Goal: Information Seeking & Learning: Learn about a topic

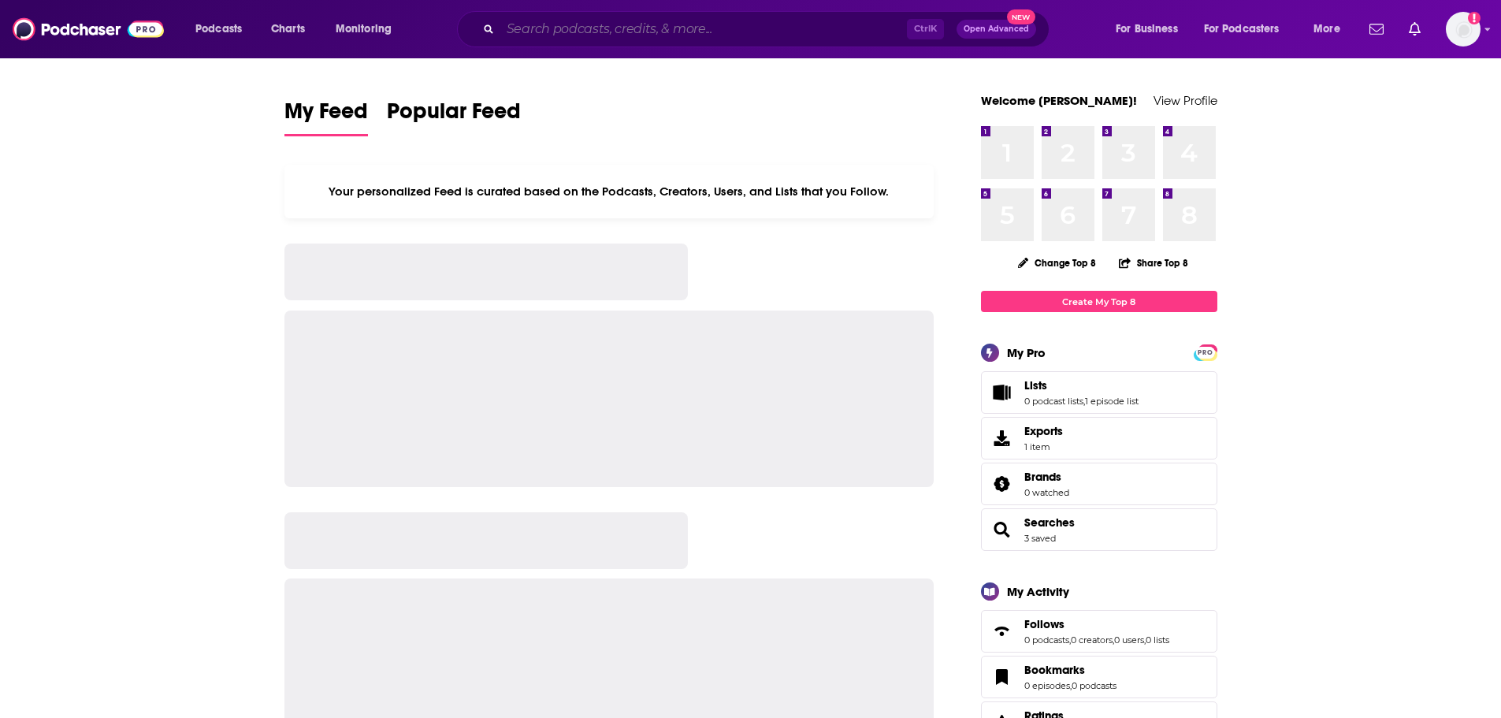
click at [575, 31] on input "Search podcasts, credits, & more..." at bounding box center [703, 29] width 407 height 25
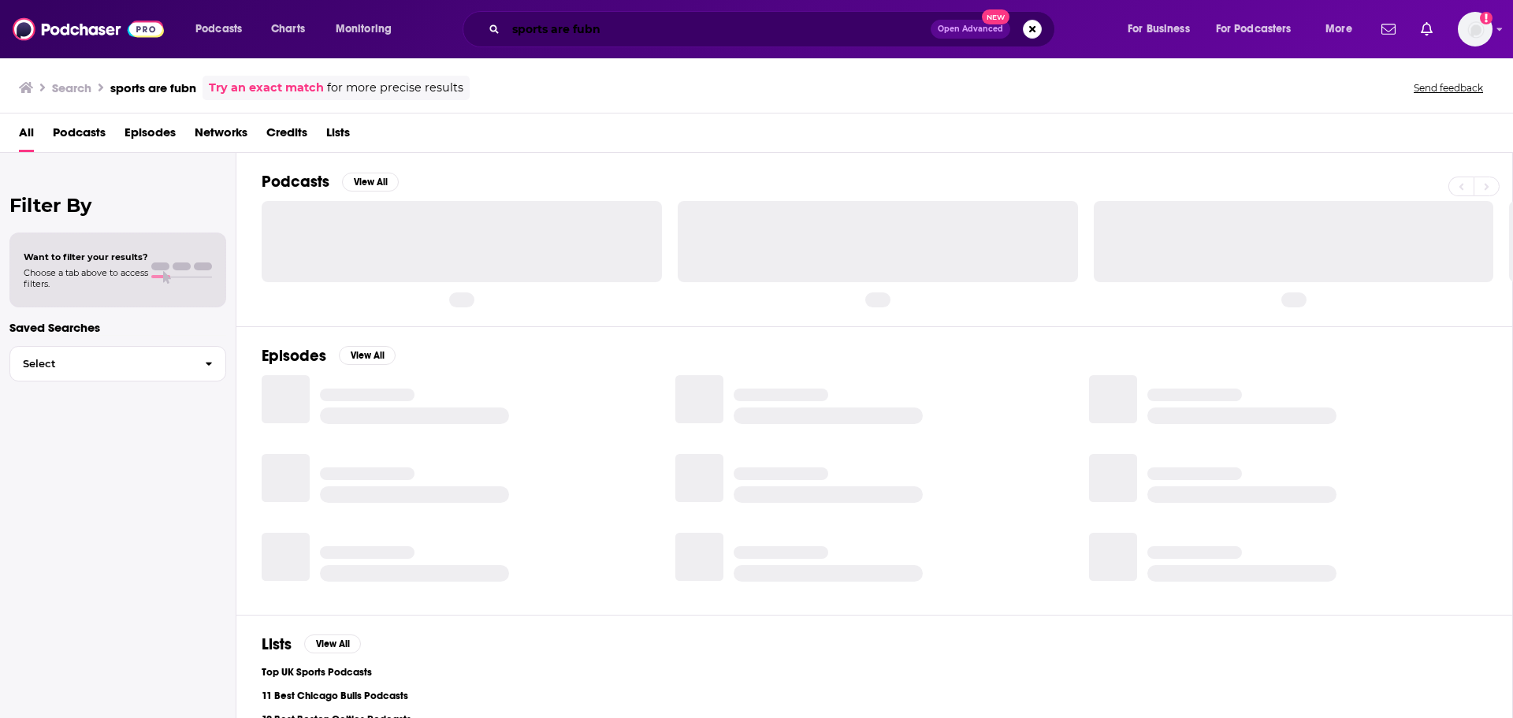
click at [589, 34] on input "sports are fubn" at bounding box center [718, 29] width 425 height 25
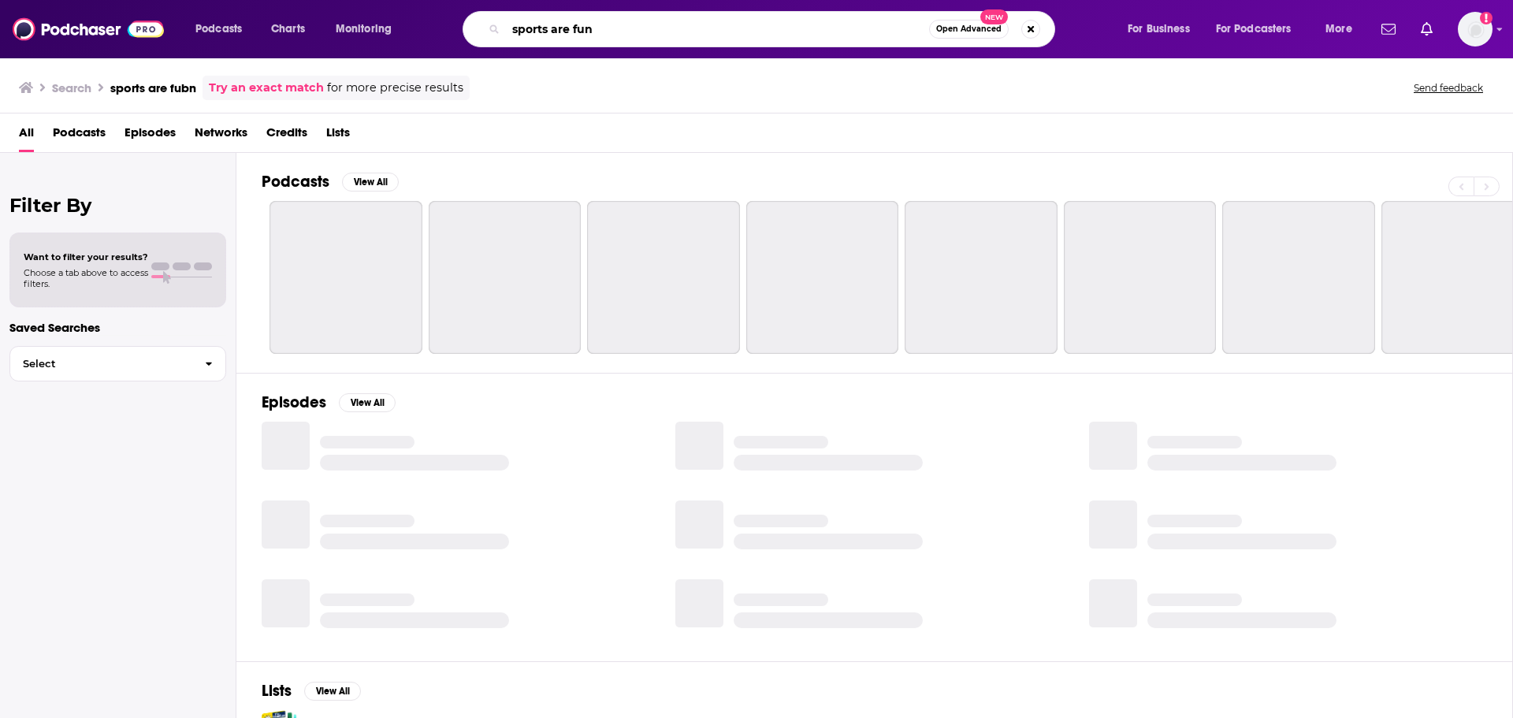
type input "sports are fun"
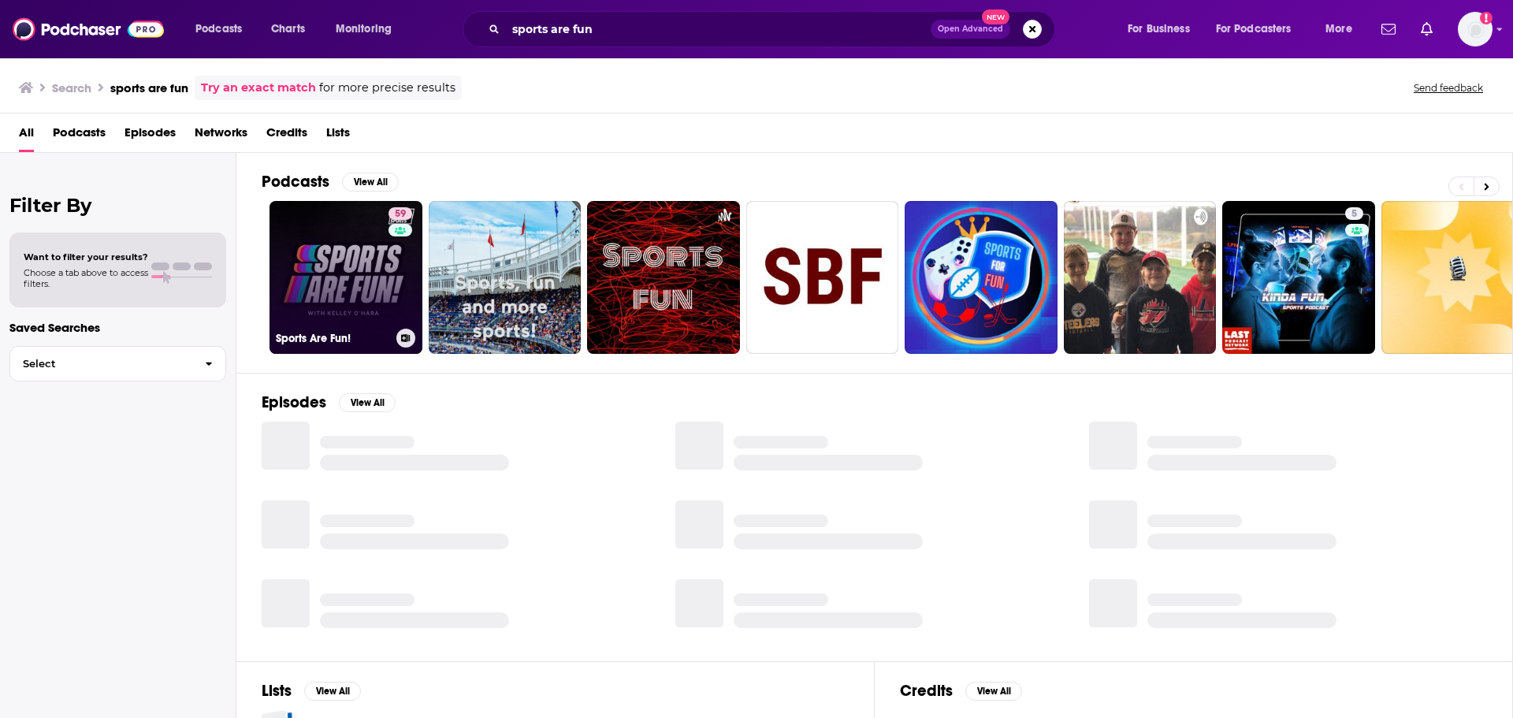
click at [336, 292] on link "59 Sports Are Fun!" at bounding box center [346, 277] width 153 height 153
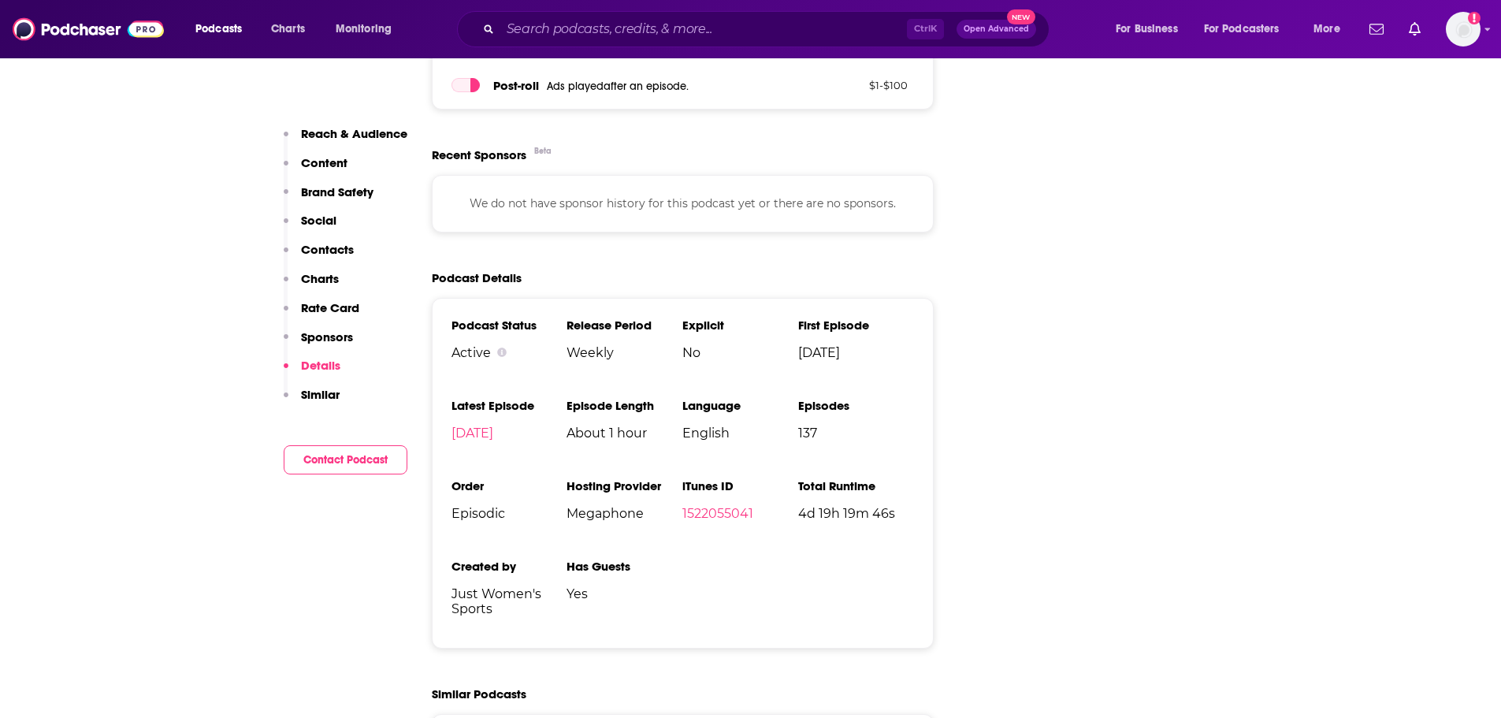
scroll to position [2421, 0]
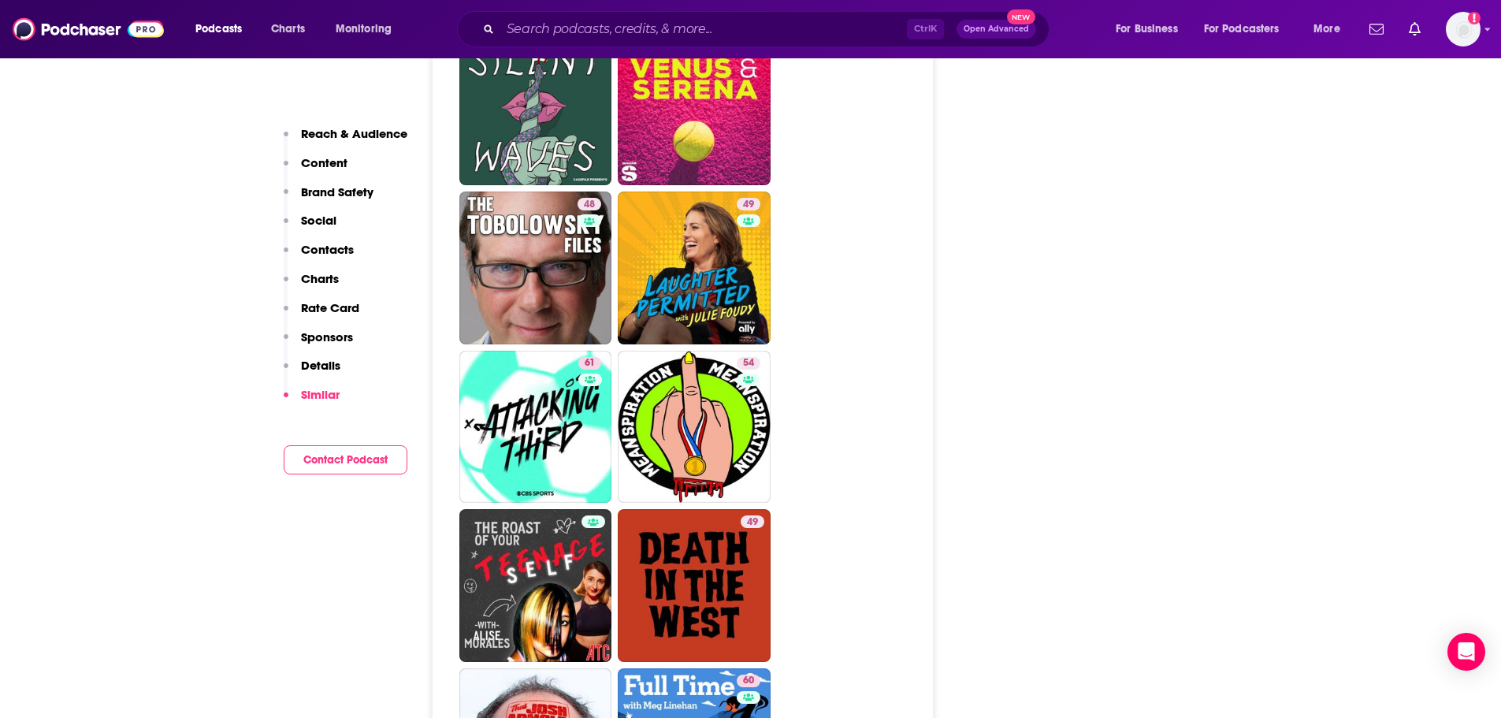
scroll to position [3162, 0]
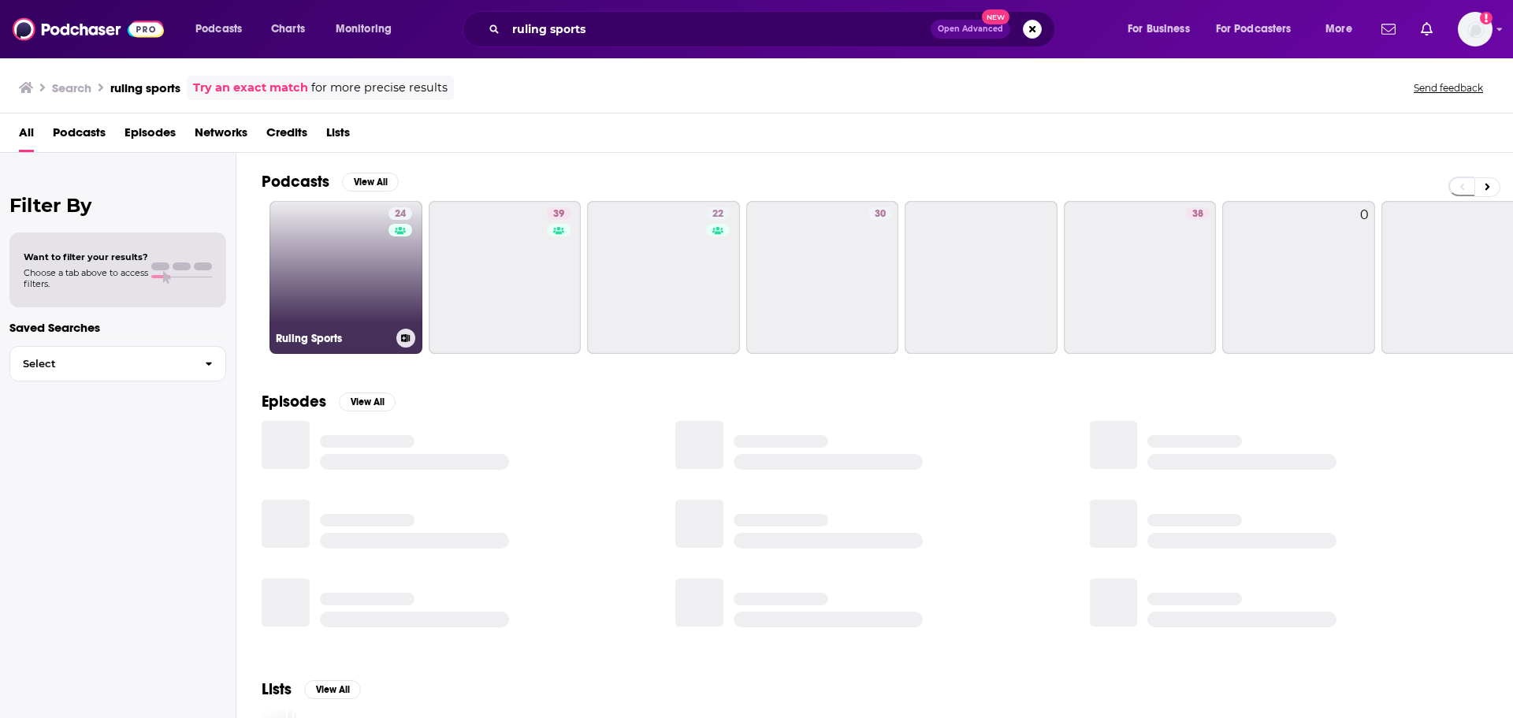
click at [360, 272] on link "24 Ruling Sports" at bounding box center [346, 277] width 153 height 153
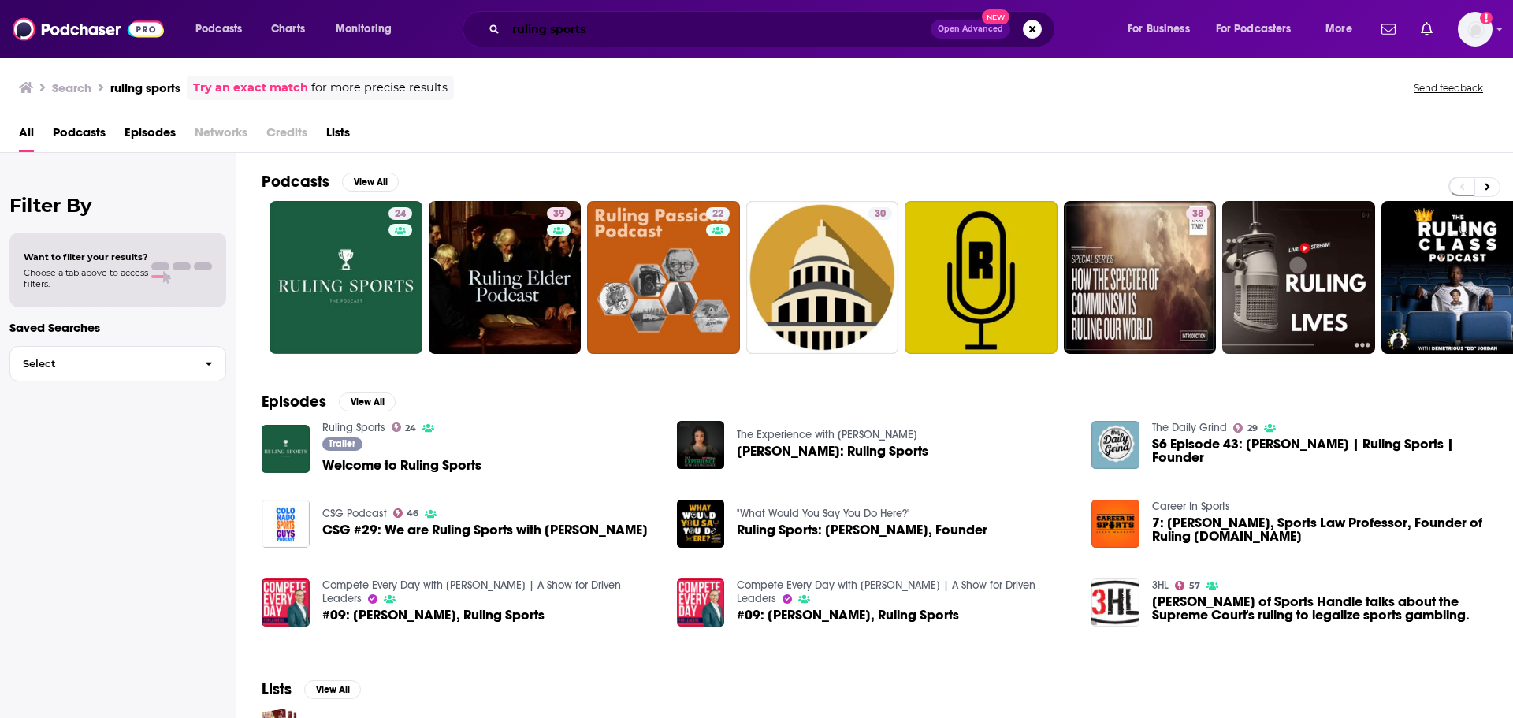
click at [571, 28] on input "ruling sports" at bounding box center [718, 29] width 425 height 25
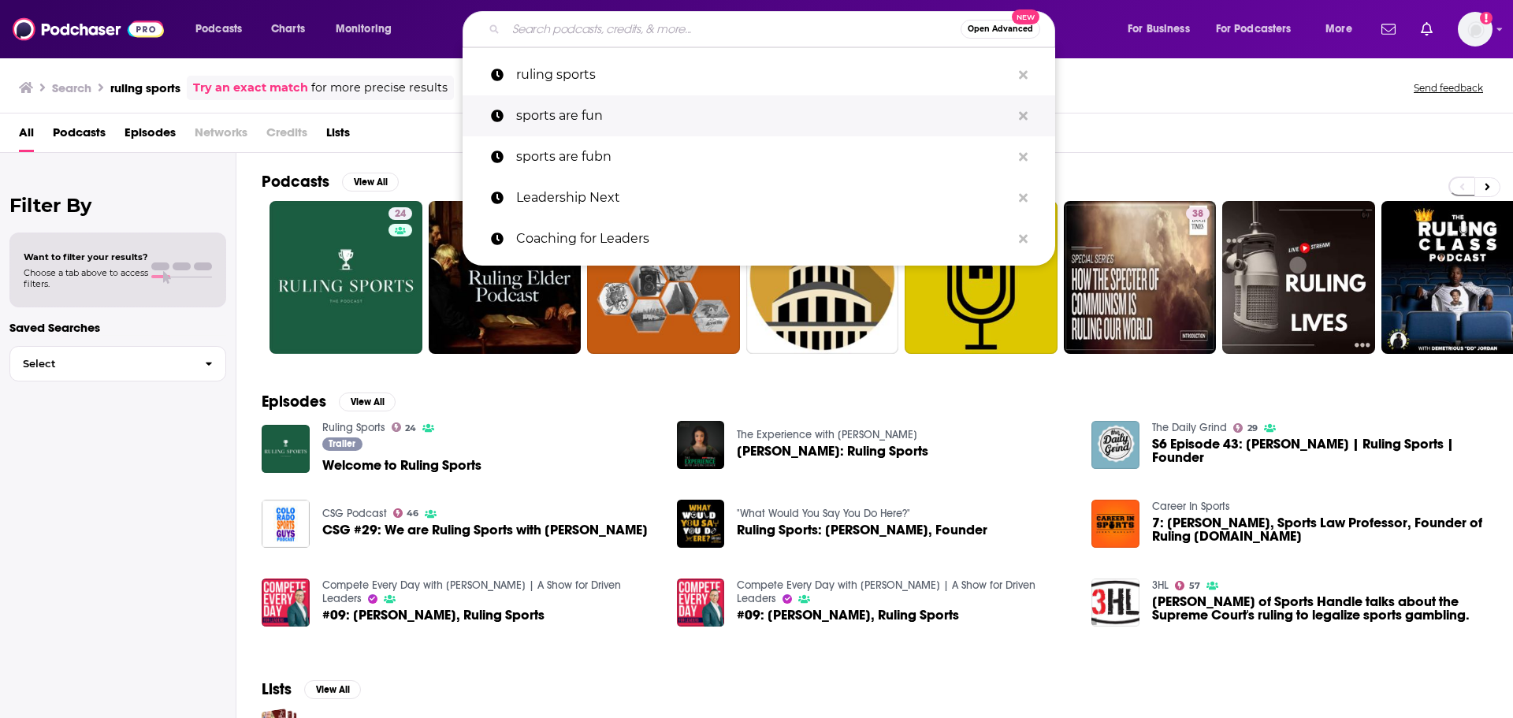
click at [560, 110] on p "sports are fun" at bounding box center [763, 115] width 495 height 41
type input "sports are fun"
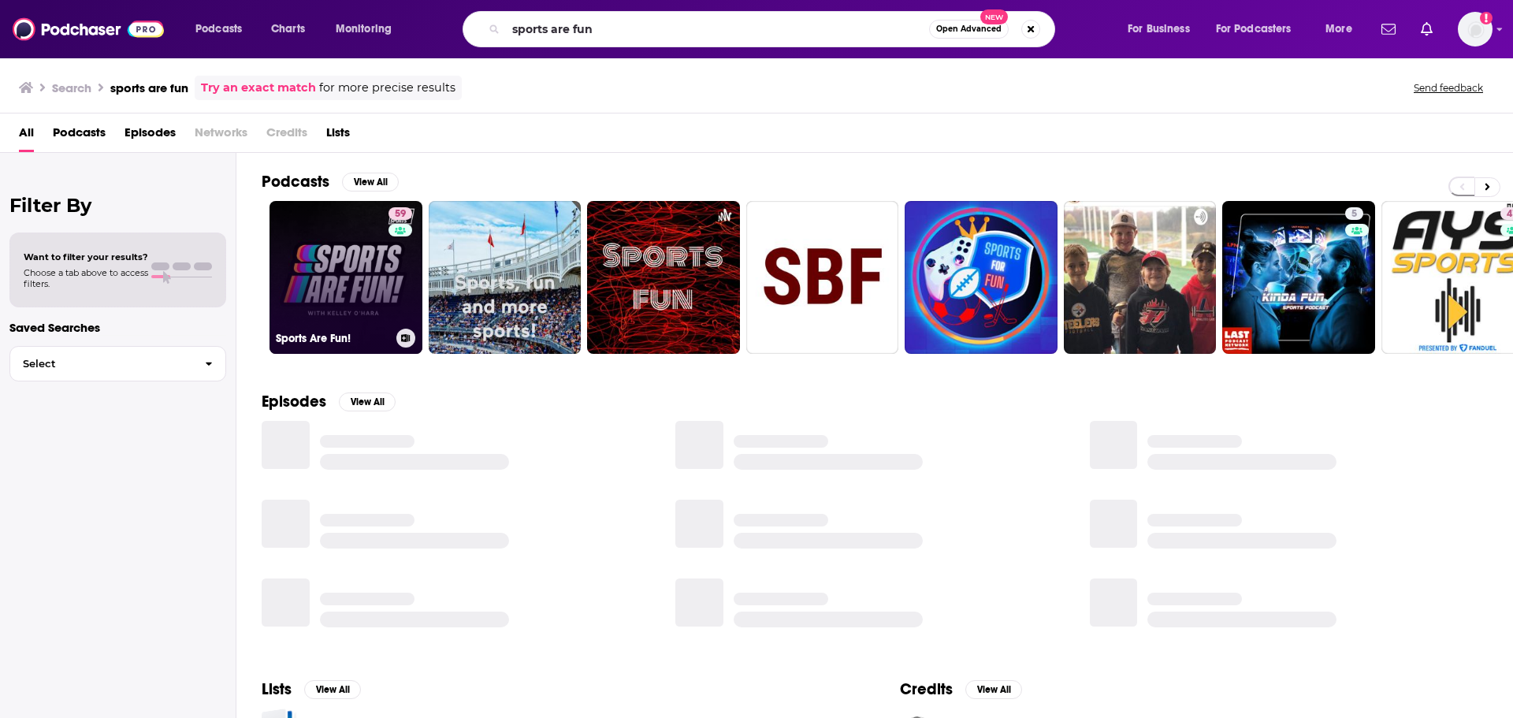
click at [355, 286] on link "59 Sports Are Fun!" at bounding box center [346, 277] width 153 height 153
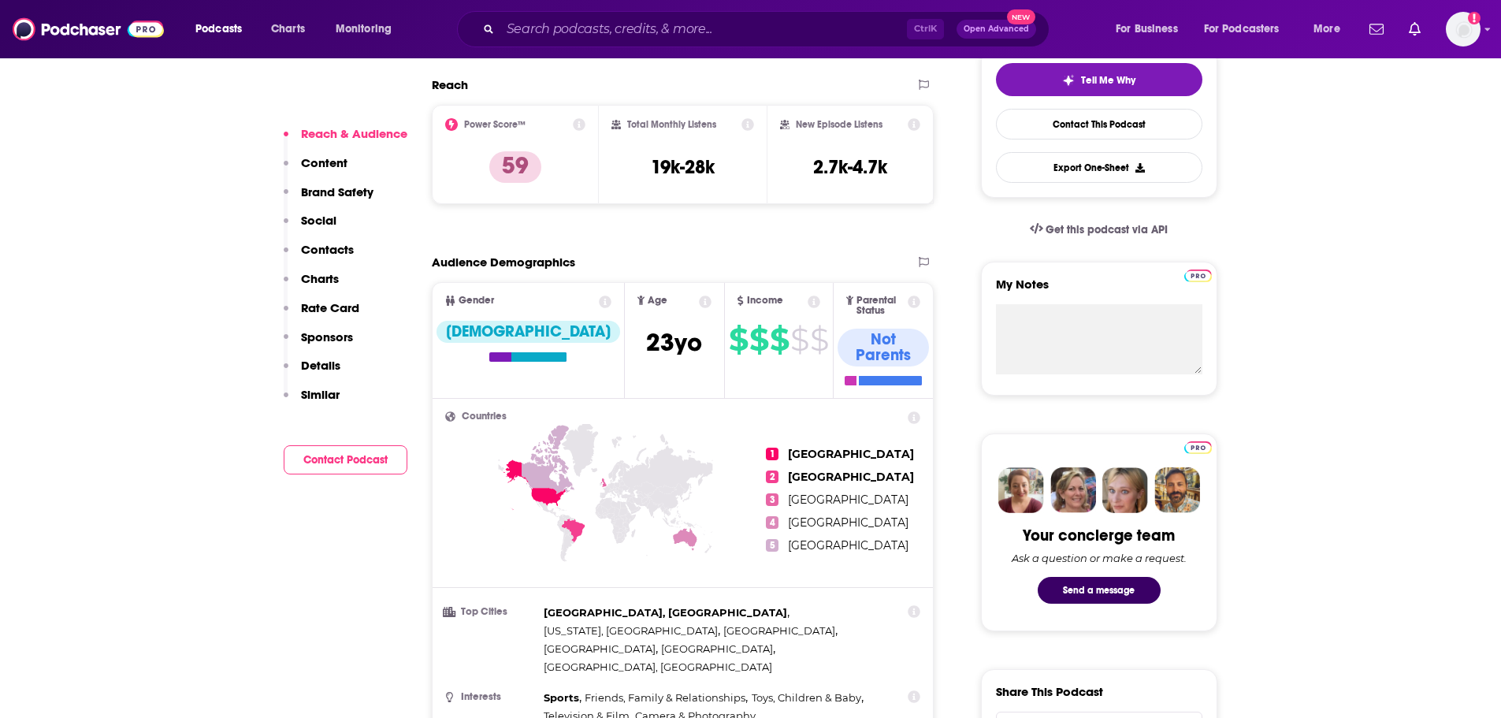
scroll to position [381, 0]
